Goal: Communication & Community: Share content

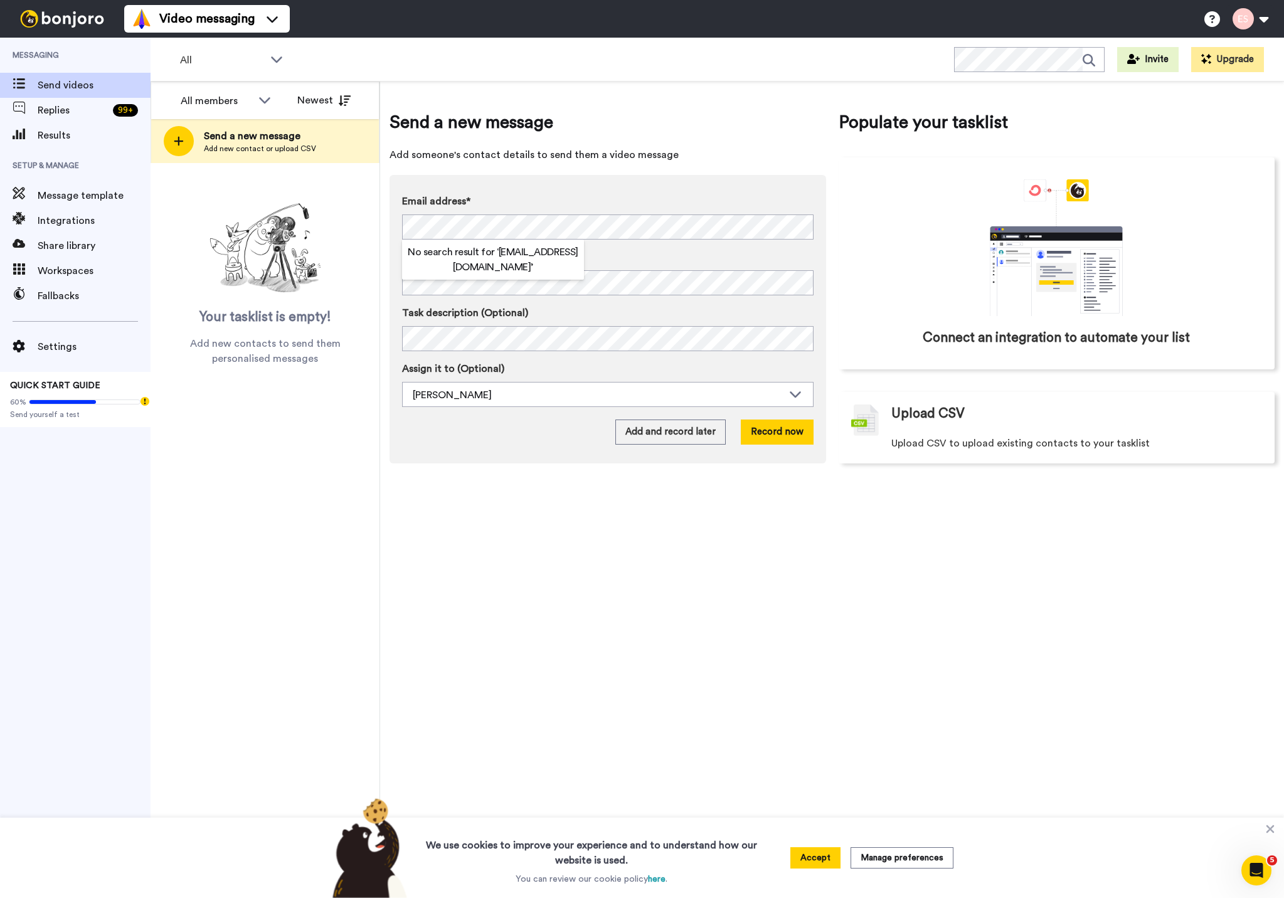
click at [588, 193] on div "Email address* No search result for ‘ jamaicadrive@comcast.net ’ Name Task desc…" at bounding box center [608, 319] width 437 height 289
click at [796, 436] on button "Record now" at bounding box center [777, 432] width 73 height 25
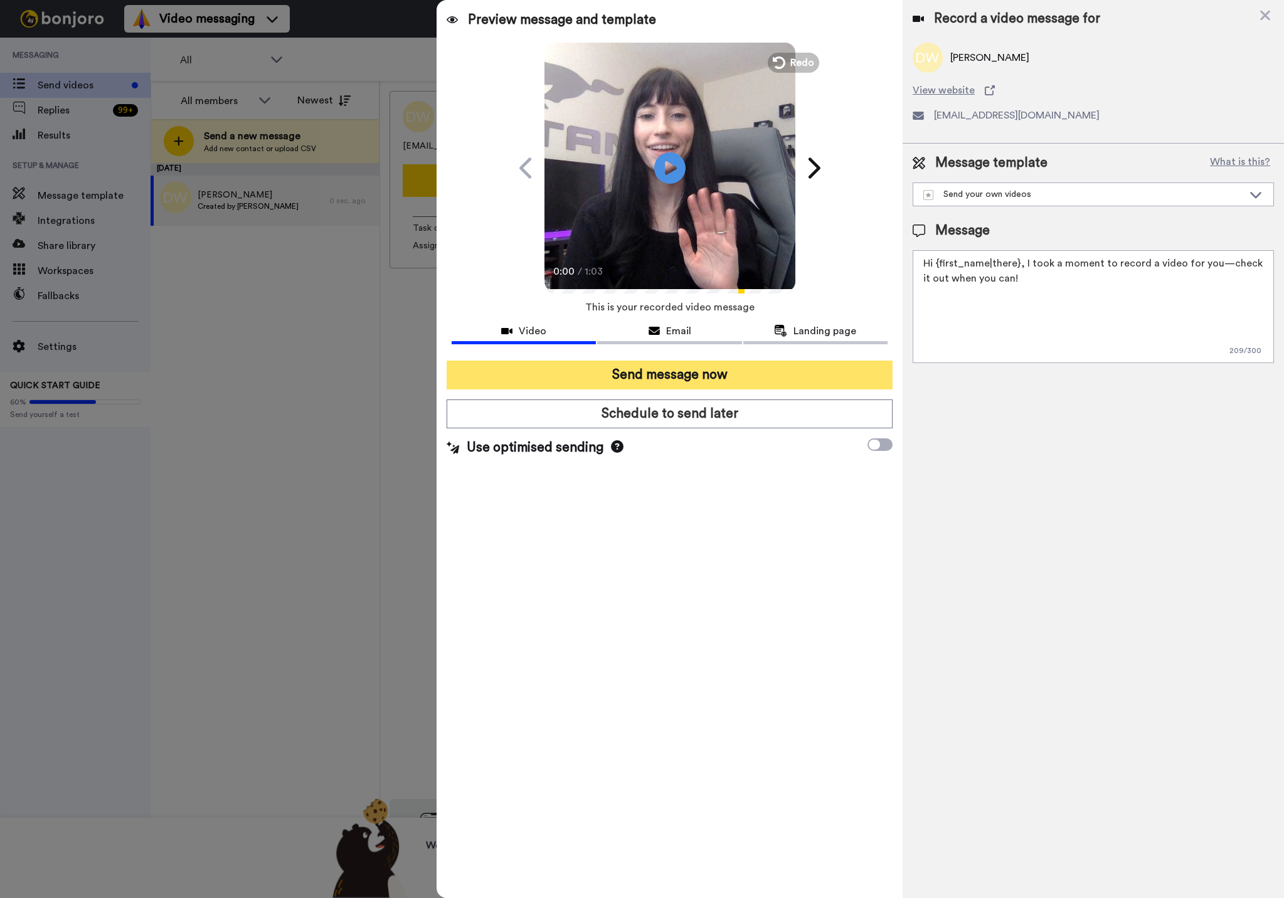
click at [676, 371] on button "Send message now" at bounding box center [670, 375] width 446 height 29
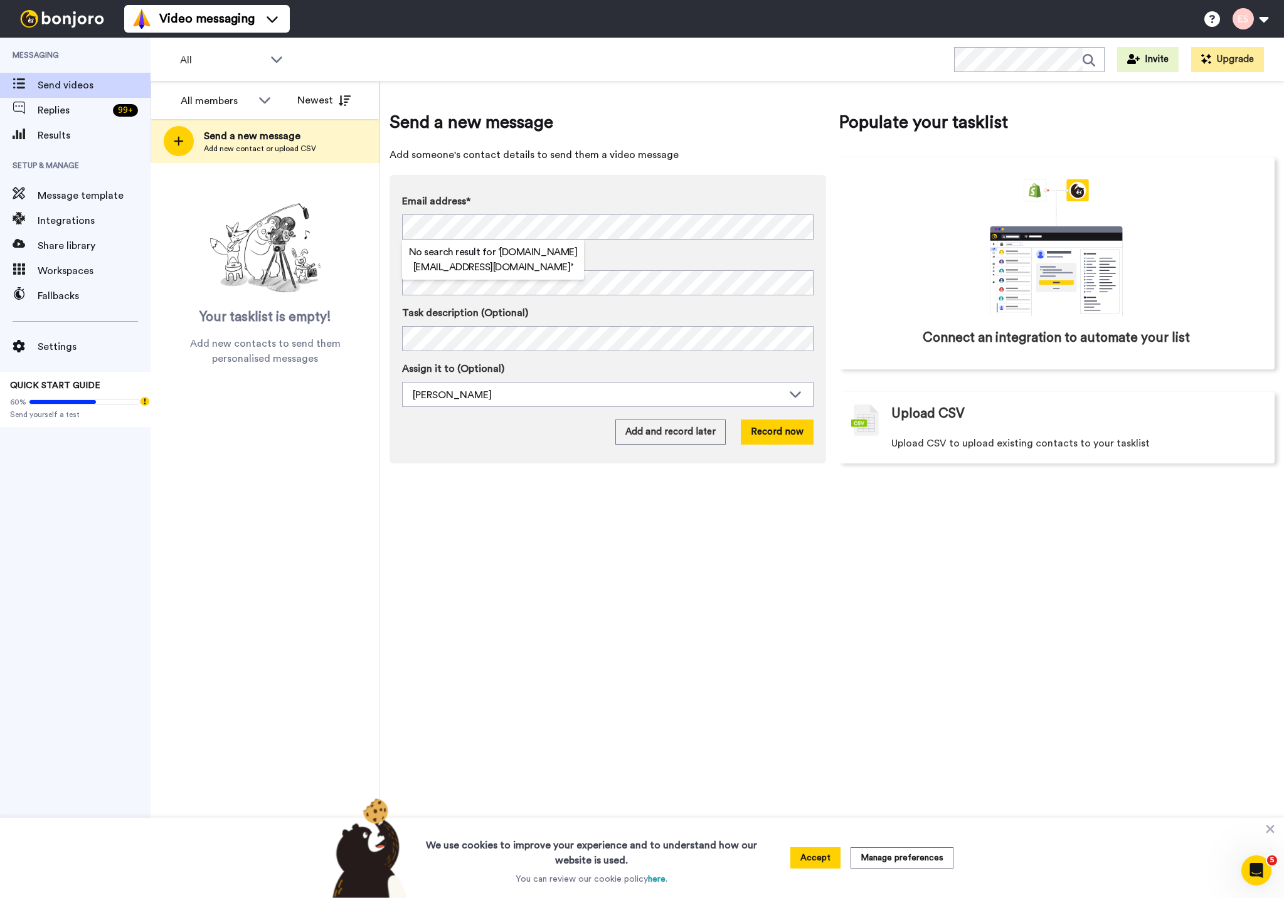
click at [1043, 586] on div "Send a new message Add someone's contact details to send them a video message E…" at bounding box center [832, 490] width 904 height 817
click at [771, 429] on button "Record now" at bounding box center [777, 432] width 73 height 25
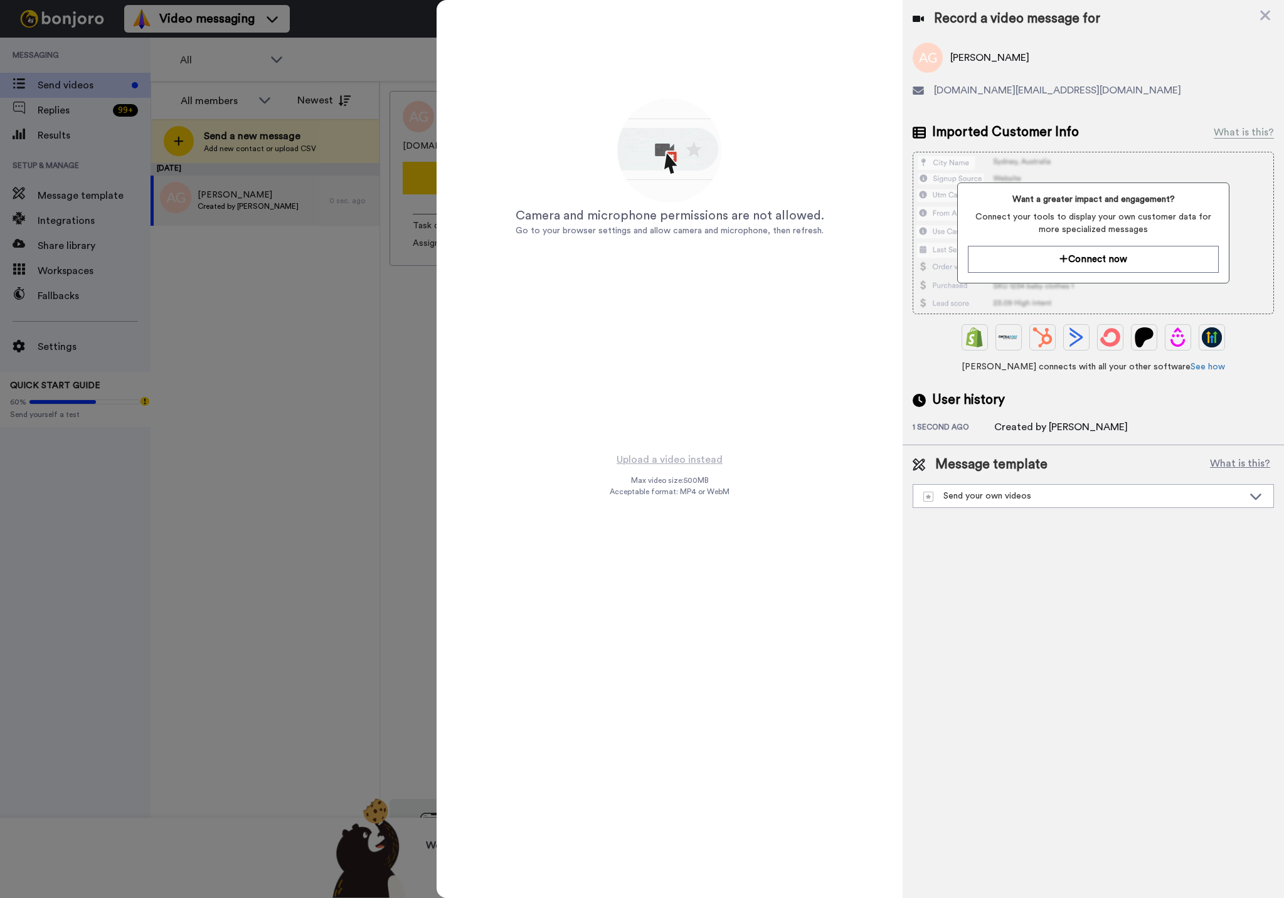
click at [704, 152] on img at bounding box center [670, 152] width 110 height 110
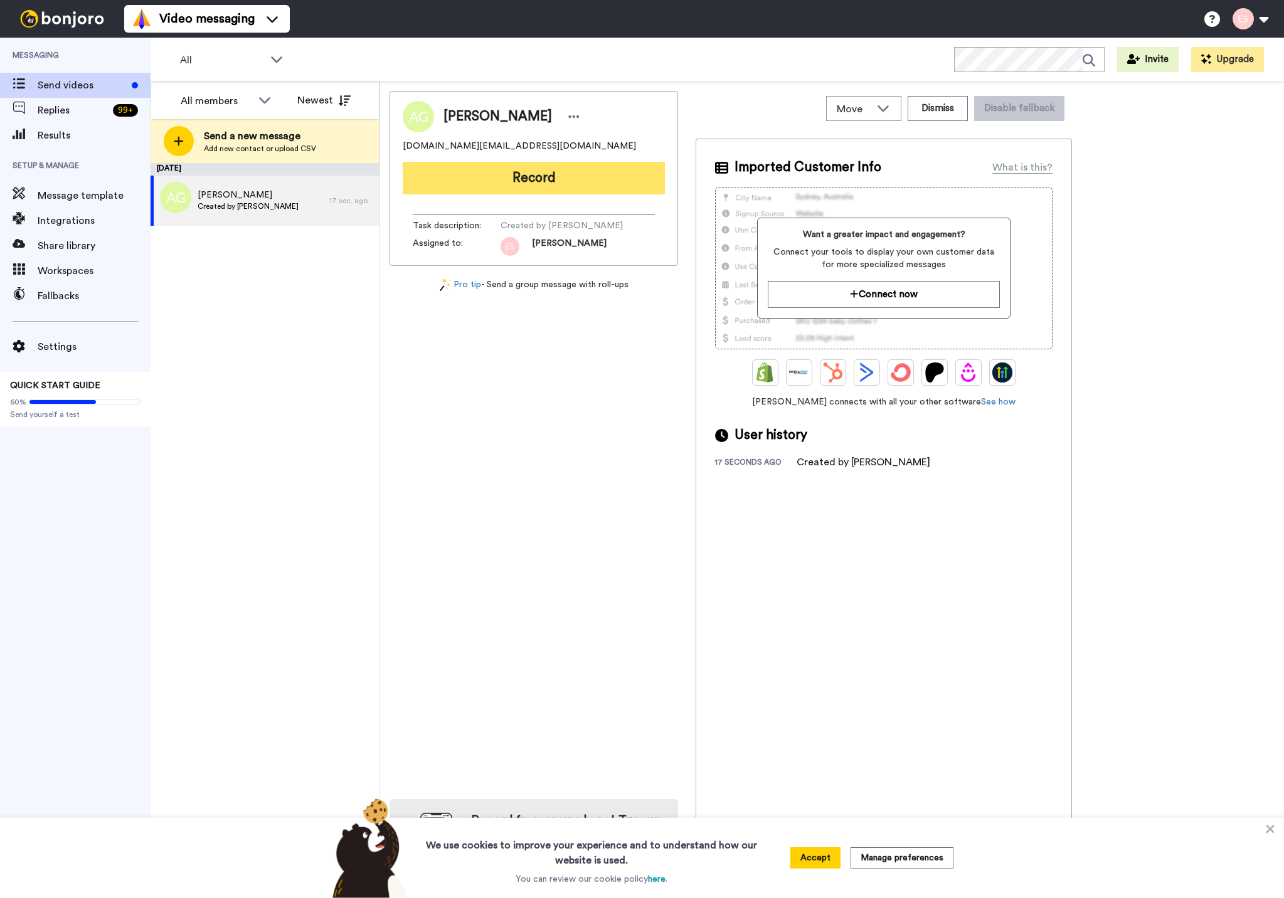
click at [479, 188] on button "Record" at bounding box center [534, 178] width 262 height 33
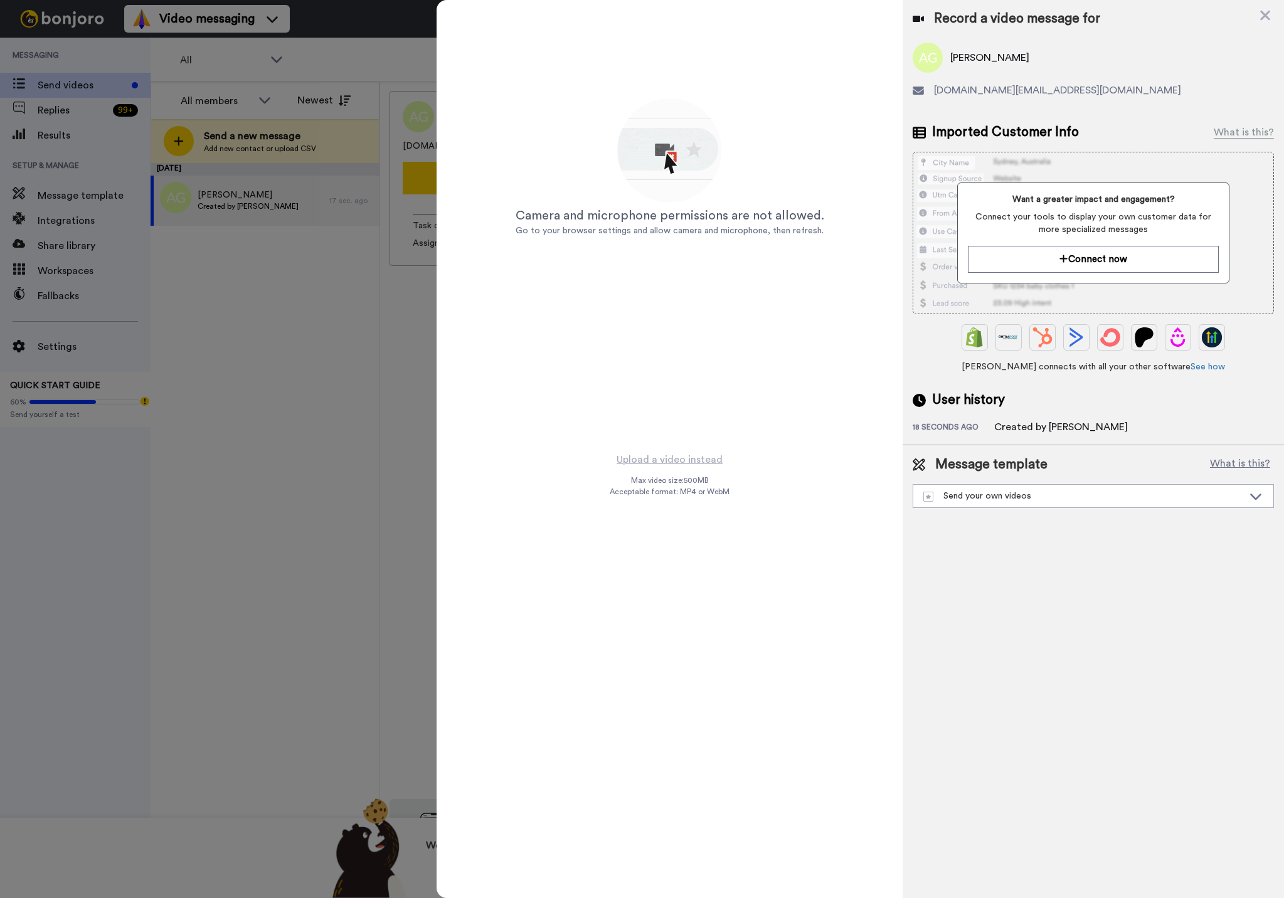
click at [668, 494] on span "Acceptable format: MP4 or WebM" at bounding box center [670, 492] width 120 height 10
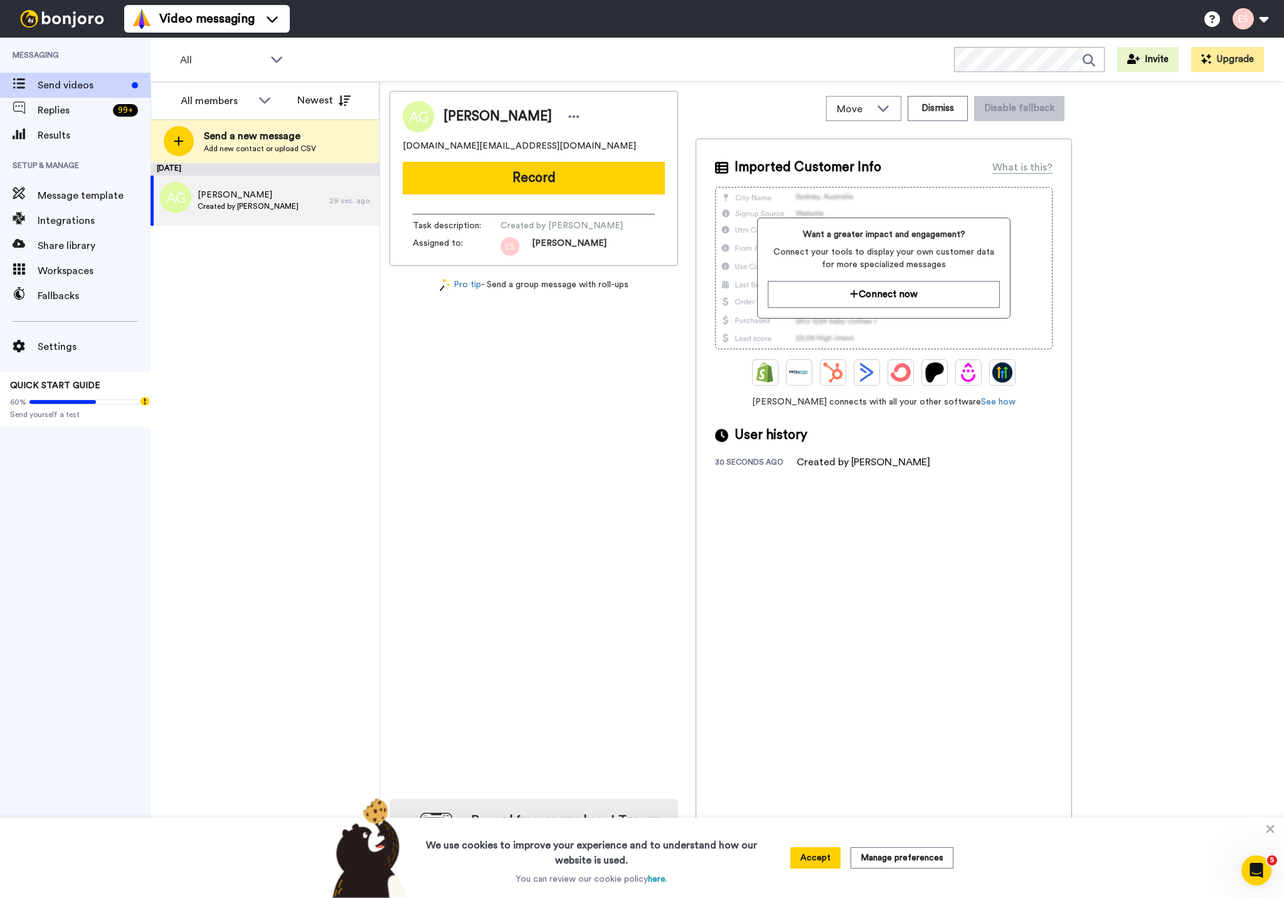
click at [542, 185] on button "Record" at bounding box center [534, 178] width 262 height 33
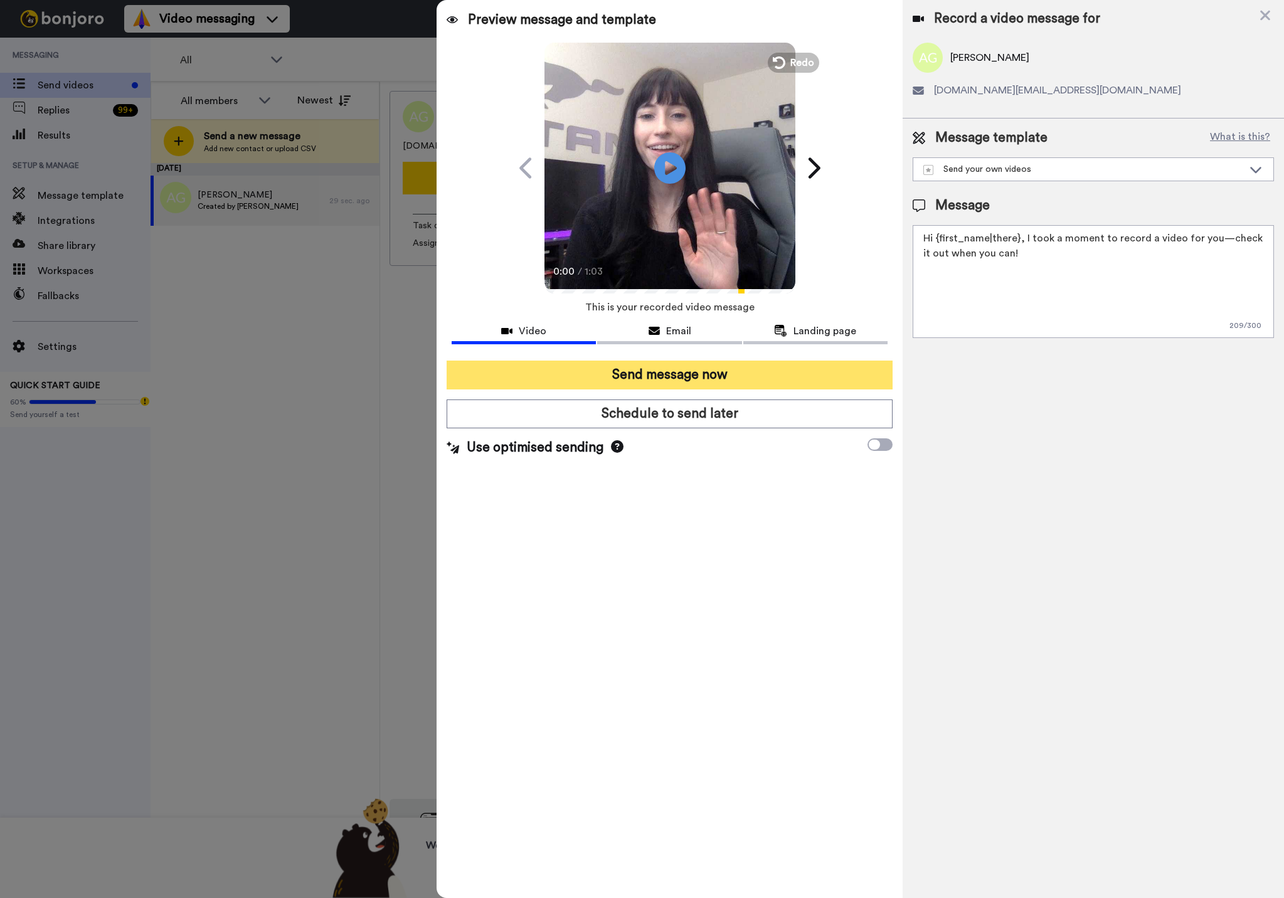
click at [644, 365] on button "Send message now" at bounding box center [670, 375] width 446 height 29
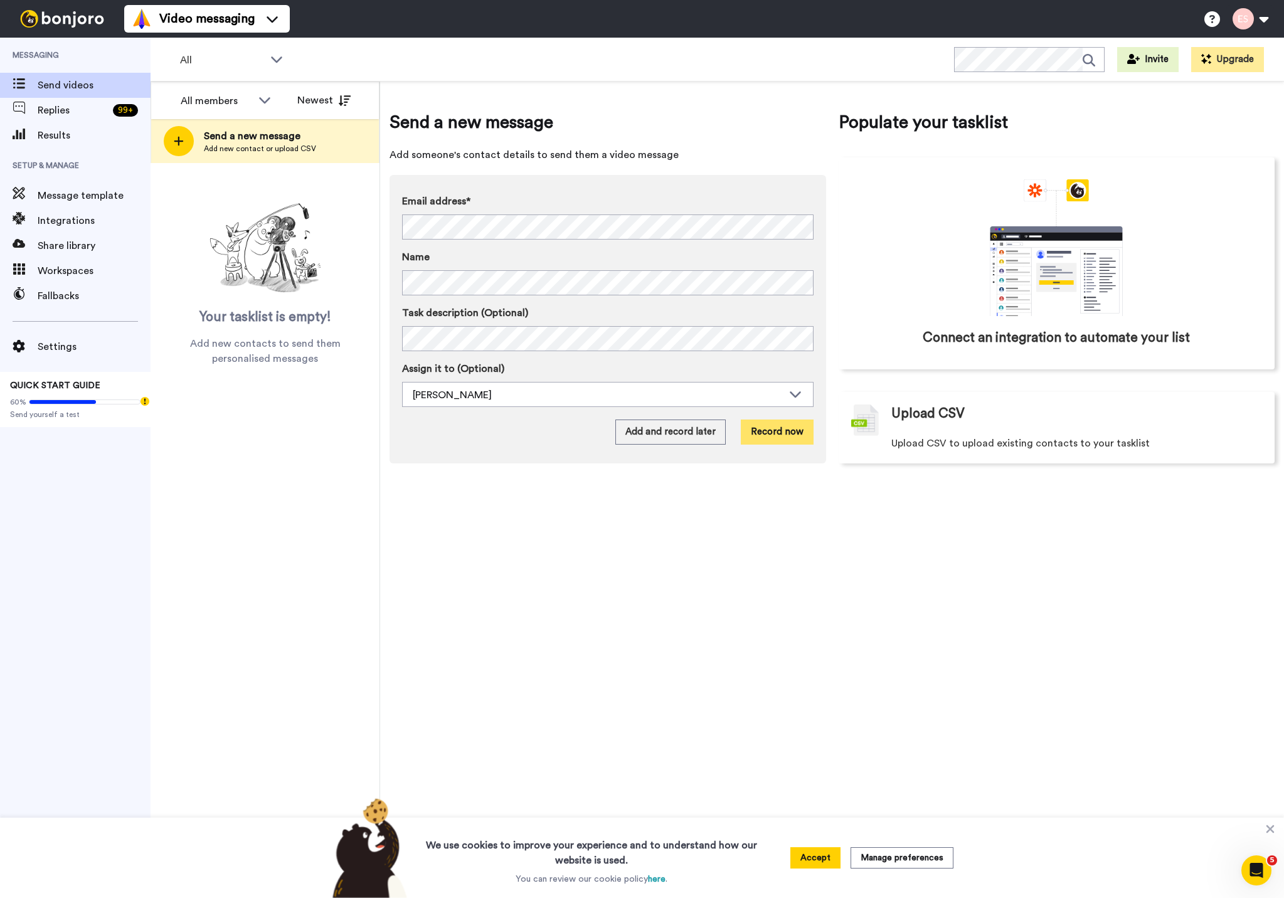
click at [795, 431] on button "Record now" at bounding box center [777, 432] width 73 height 25
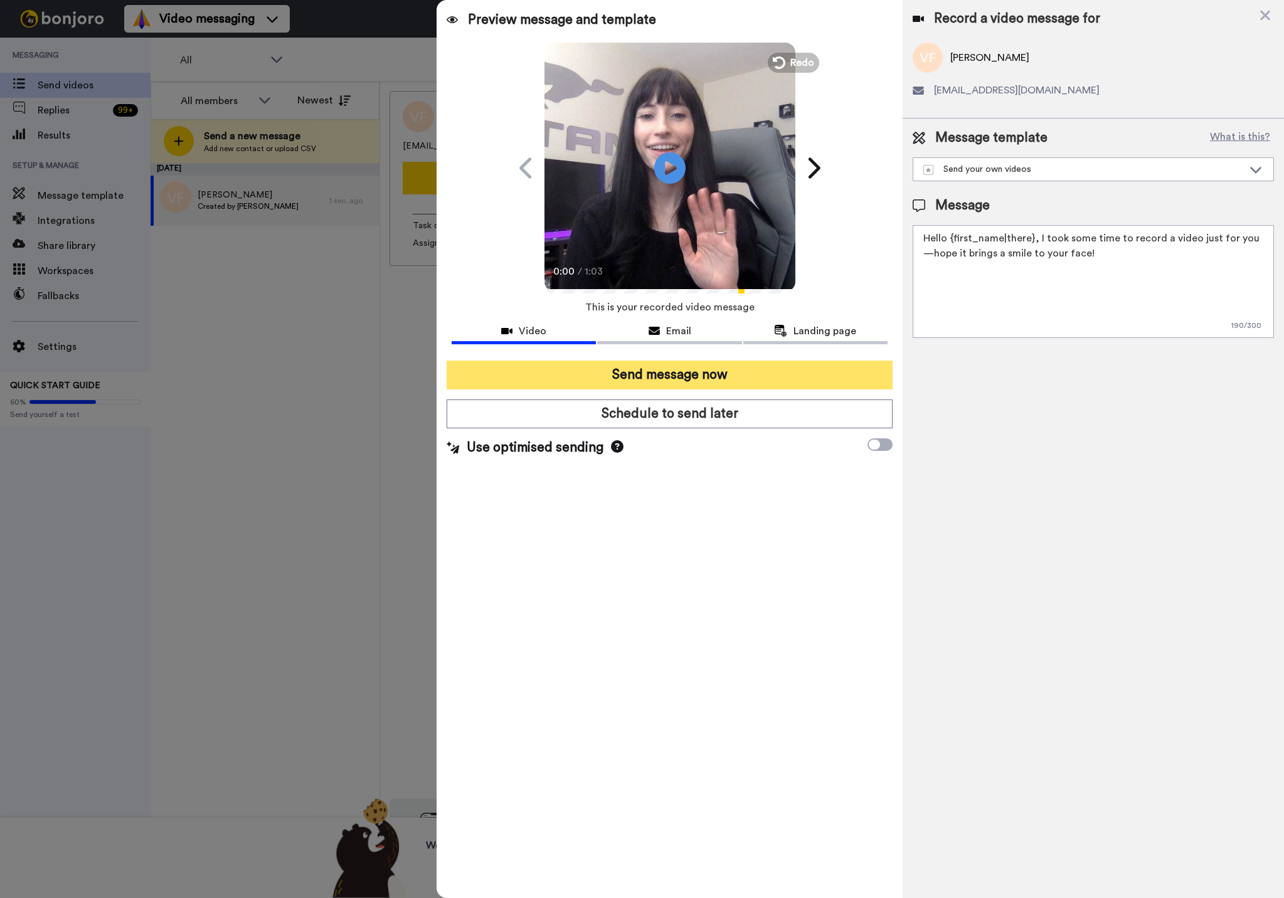
click at [691, 380] on button "Send message now" at bounding box center [670, 375] width 446 height 29
